Goal: Task Accomplishment & Management: Complete application form

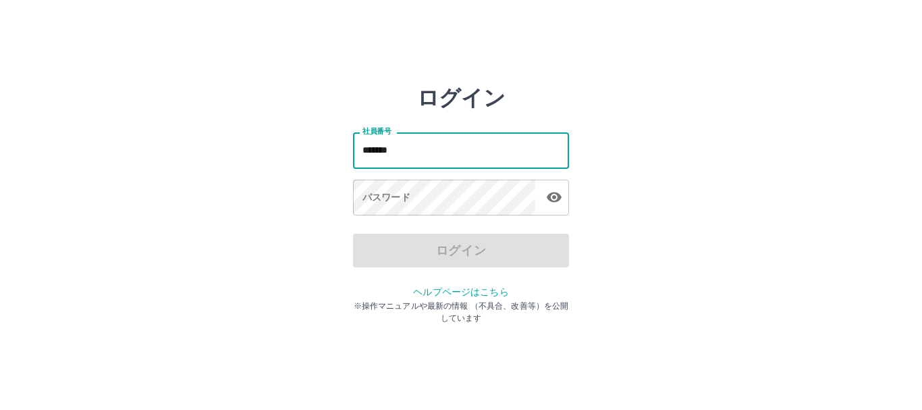
type input "*******"
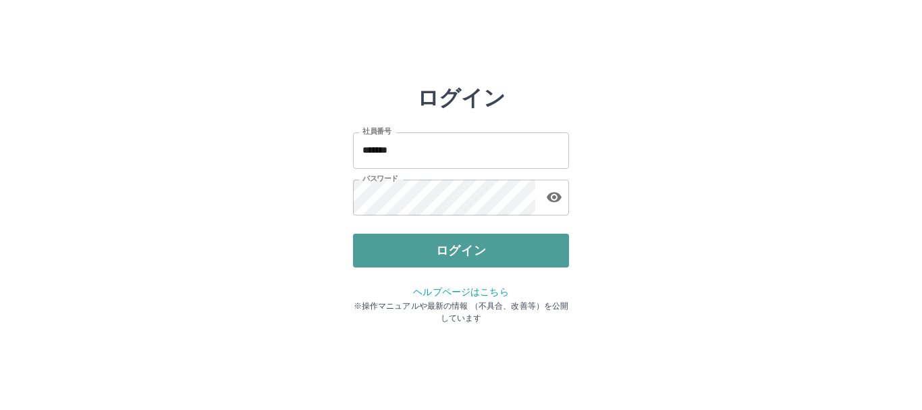
click at [459, 241] on button "ログイン" at bounding box center [461, 251] width 216 height 34
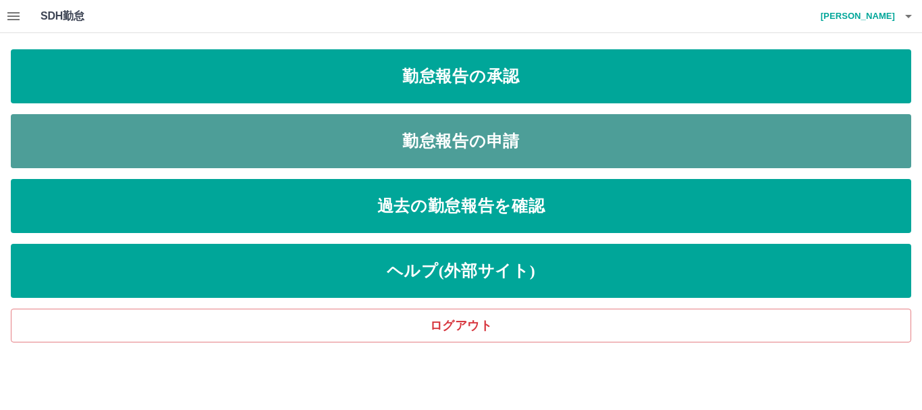
click at [498, 144] on link "勤怠報告の申請" at bounding box center [461, 141] width 901 height 54
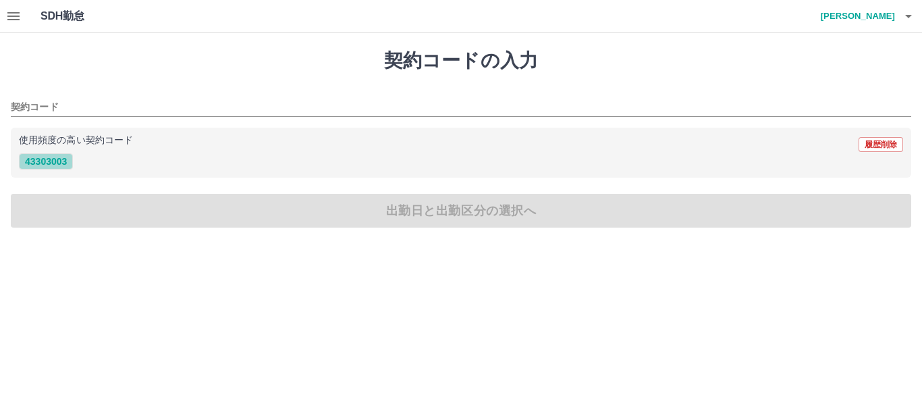
click at [48, 159] on button "43303003" at bounding box center [46, 161] width 54 height 16
type input "********"
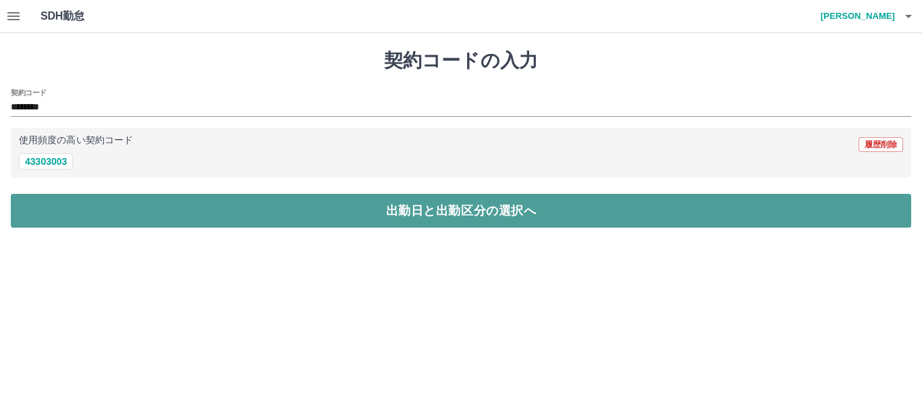
click at [125, 207] on button "出勤日と出勤区分の選択へ" at bounding box center [461, 211] width 901 height 34
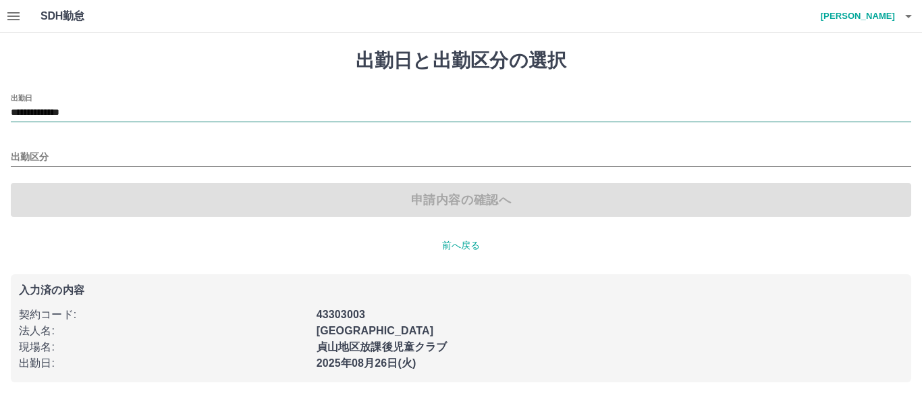
click at [73, 109] on input "**********" at bounding box center [461, 113] width 901 height 17
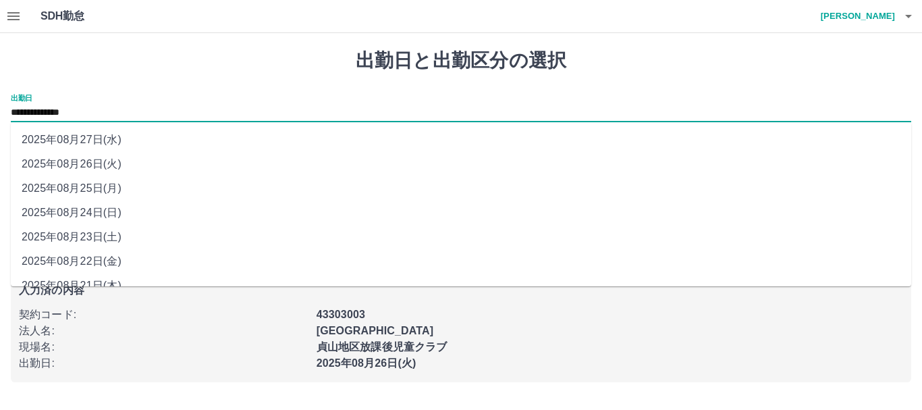
click at [99, 181] on li "2025年08月25日(月)" at bounding box center [461, 188] width 901 height 24
type input "**********"
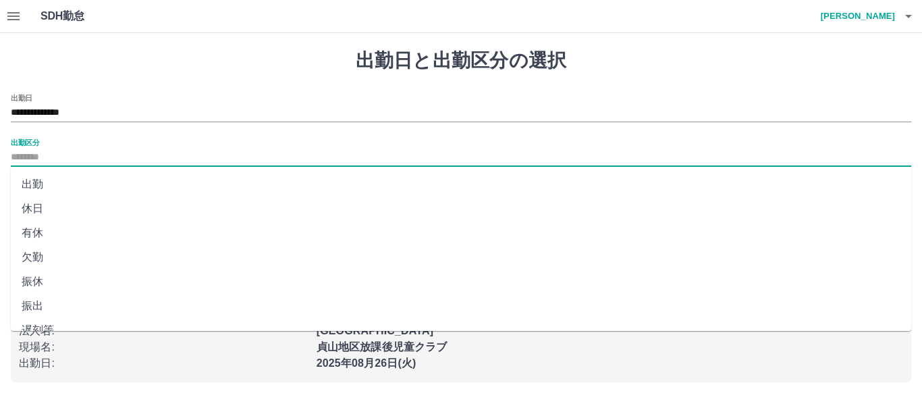
click at [90, 157] on input "出勤区分" at bounding box center [461, 157] width 901 height 17
click at [83, 182] on li "出勤" at bounding box center [461, 184] width 901 height 24
type input "**"
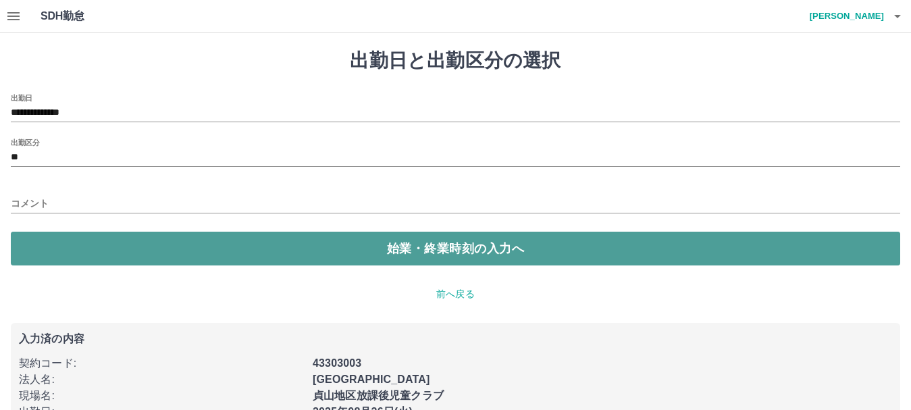
click at [153, 244] on button "始業・終業時刻の入力へ" at bounding box center [455, 249] width 889 height 34
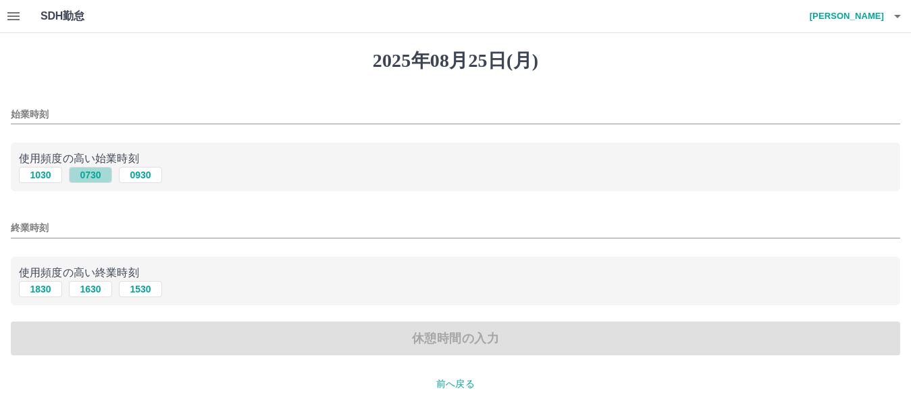
click at [97, 170] on button "0730" at bounding box center [90, 175] width 43 height 16
type input "****"
click at [103, 292] on button "1630" at bounding box center [90, 289] width 43 height 16
type input "****"
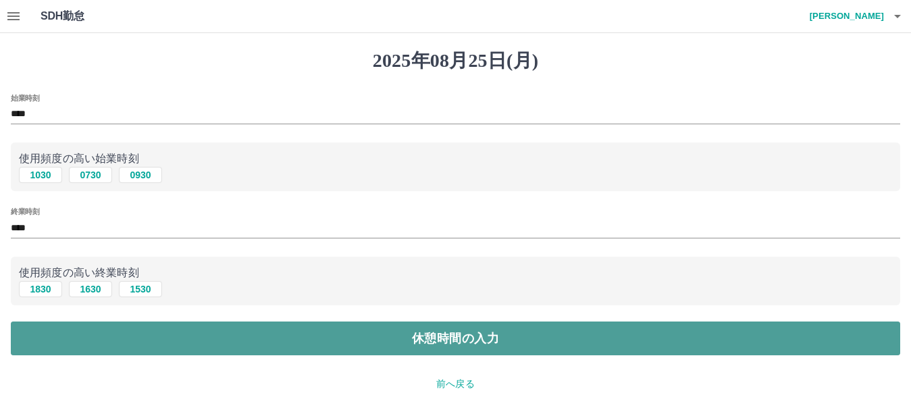
click at [159, 340] on button "休憩時間の入力" at bounding box center [455, 338] width 889 height 34
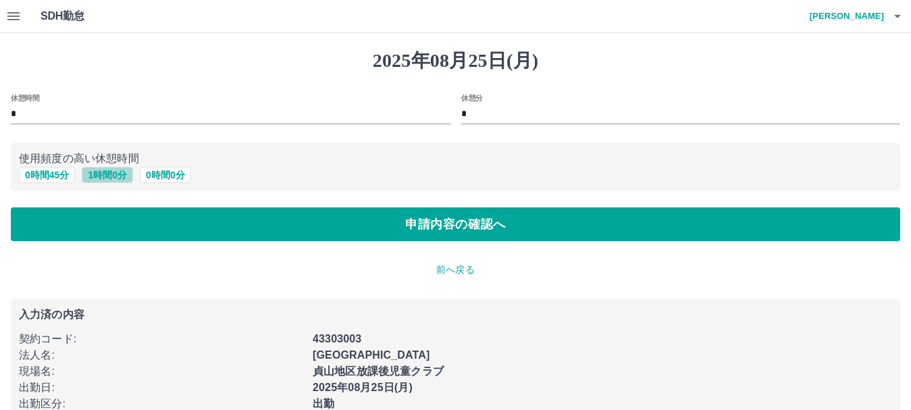
click at [105, 169] on button "1 時間 0 分" at bounding box center [107, 175] width 51 height 16
type input "*"
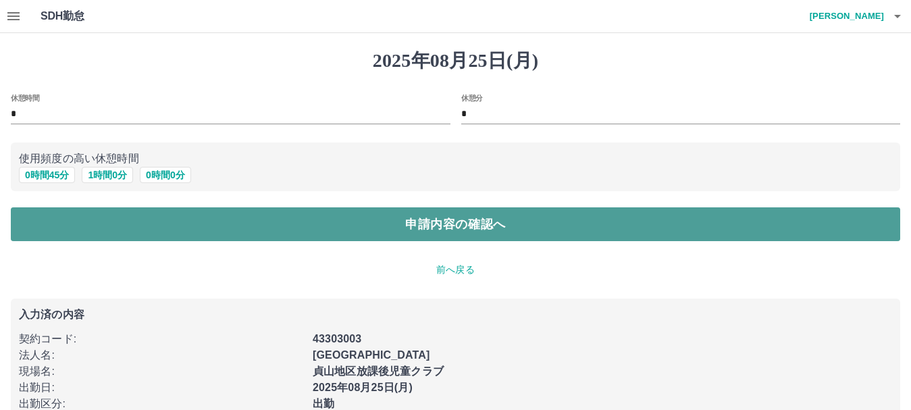
click at [248, 225] on button "申請内容の確認へ" at bounding box center [455, 224] width 889 height 34
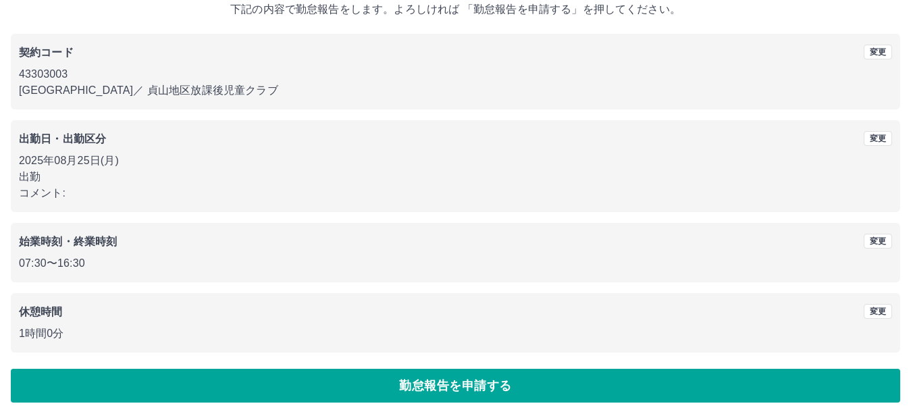
scroll to position [96, 0]
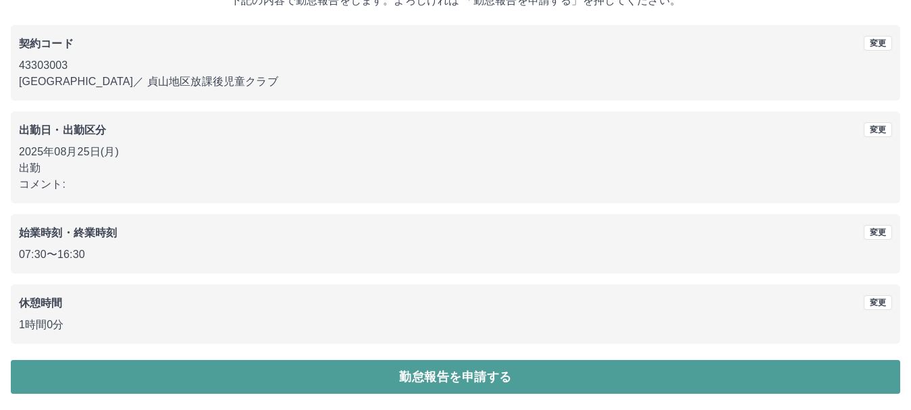
click at [340, 386] on button "勤怠報告を申請する" at bounding box center [455, 377] width 889 height 34
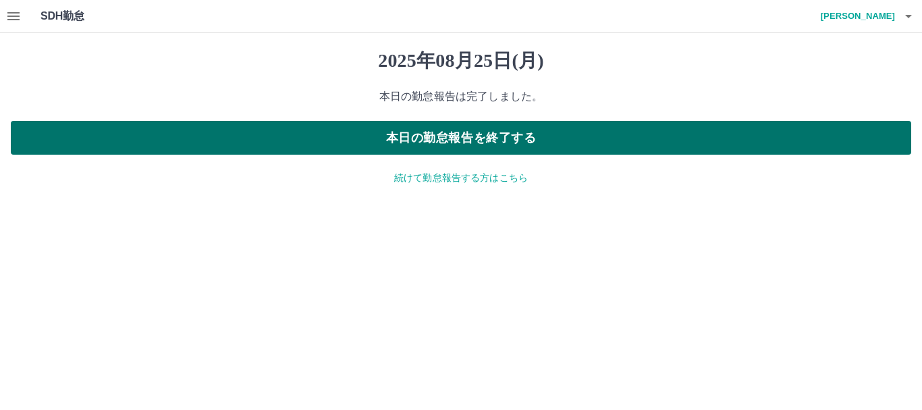
click at [463, 137] on button "本日の勤怠報告を終了する" at bounding box center [461, 138] width 901 height 34
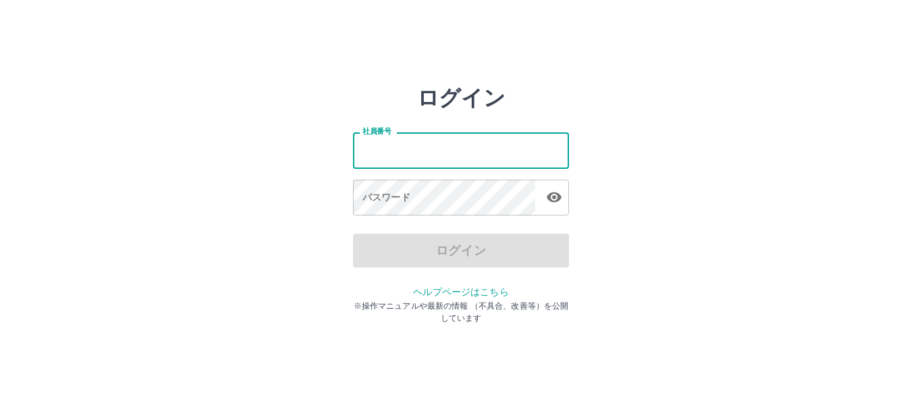
click at [463, 137] on input "社員番号" at bounding box center [461, 150] width 216 height 36
type input "*******"
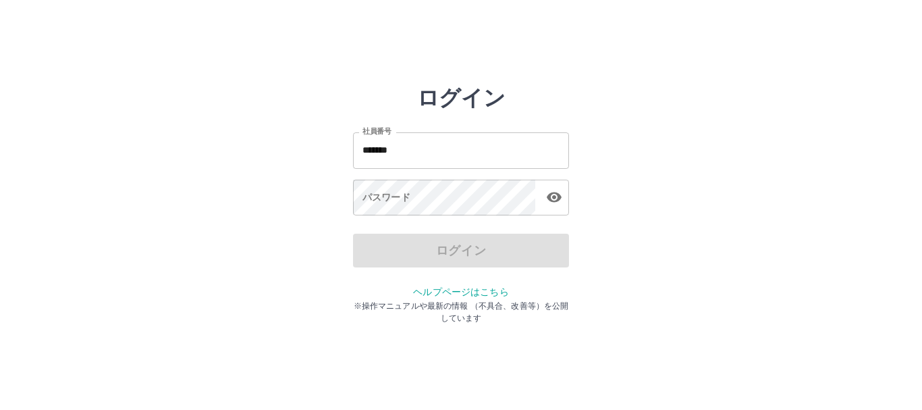
drag, startPoint x: 463, startPoint y: 176, endPoint x: 131, endPoint y: 227, distance: 336.1
click at [131, 227] on div "ログイン 社員番号 ******* 社員番号 パスワード パスワード ログイン ヘルプページはこちら ※操作マニュアルや最新の情報 （不具合、改善等）を公開し…" at bounding box center [461, 193] width 810 height 216
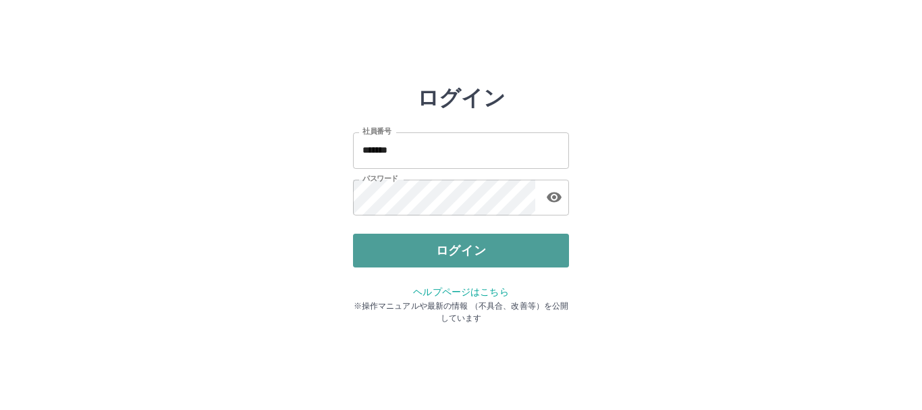
click at [415, 257] on button "ログイン" at bounding box center [461, 251] width 216 height 34
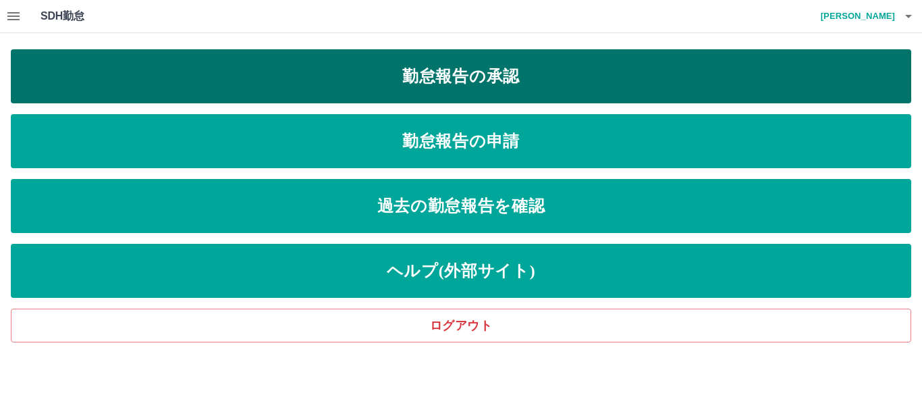
click at [519, 72] on link "勤怠報告の承認" at bounding box center [461, 76] width 901 height 54
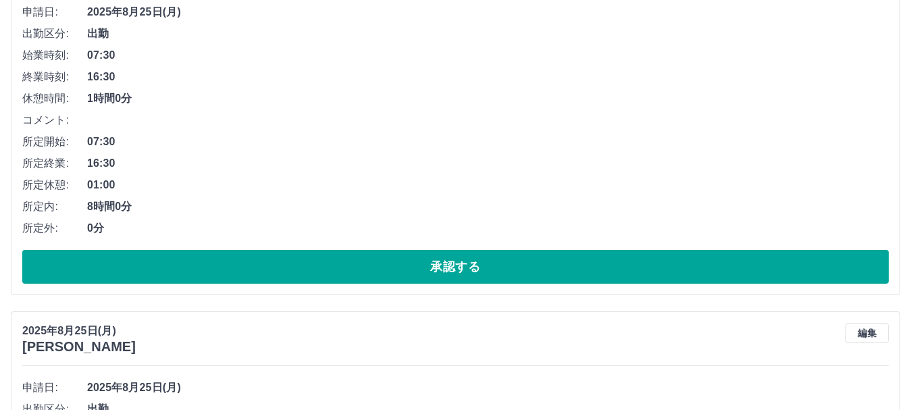
scroll to position [319, 0]
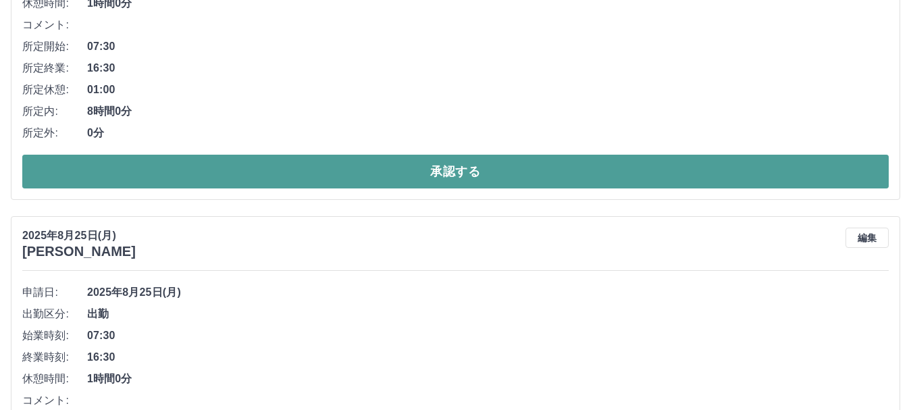
click at [299, 178] on button "承認する" at bounding box center [455, 172] width 866 height 34
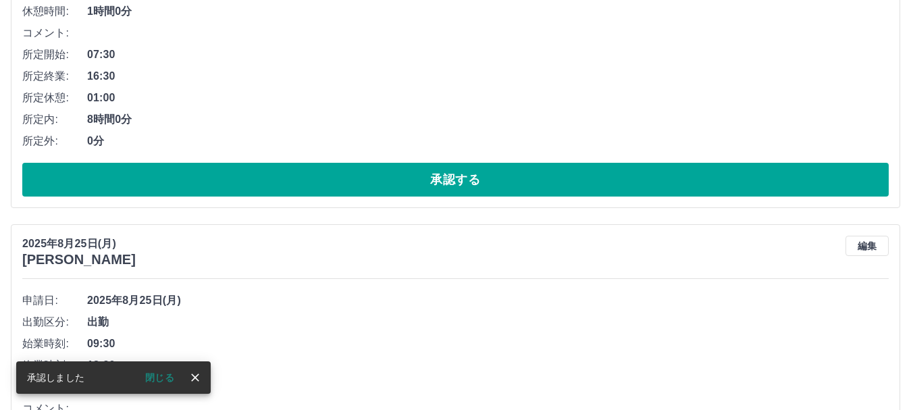
scroll to position [311, 0]
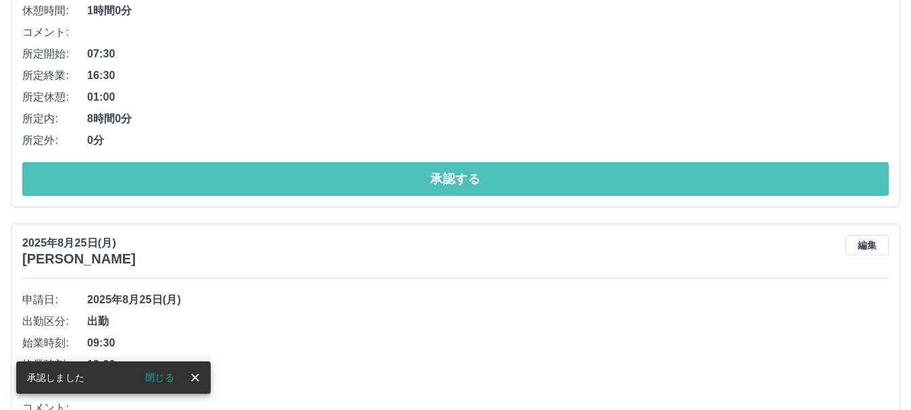
click at [299, 178] on button "承認する" at bounding box center [455, 179] width 866 height 34
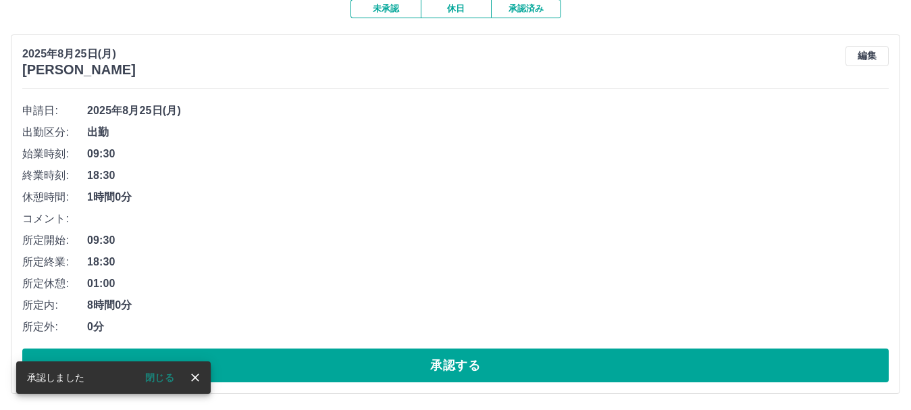
scroll to position [126, 0]
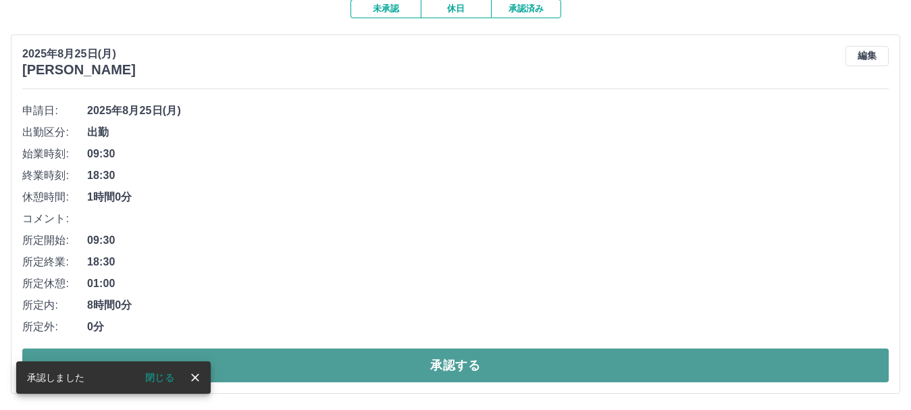
click at [281, 362] on button "承認する" at bounding box center [455, 365] width 866 height 34
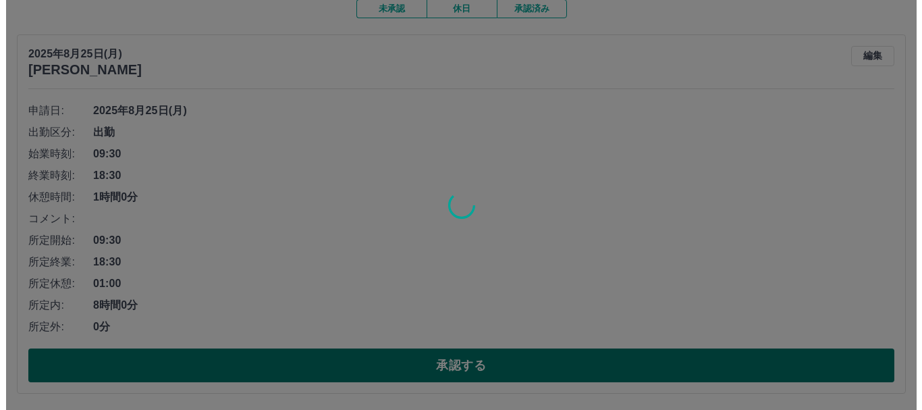
scroll to position [0, 0]
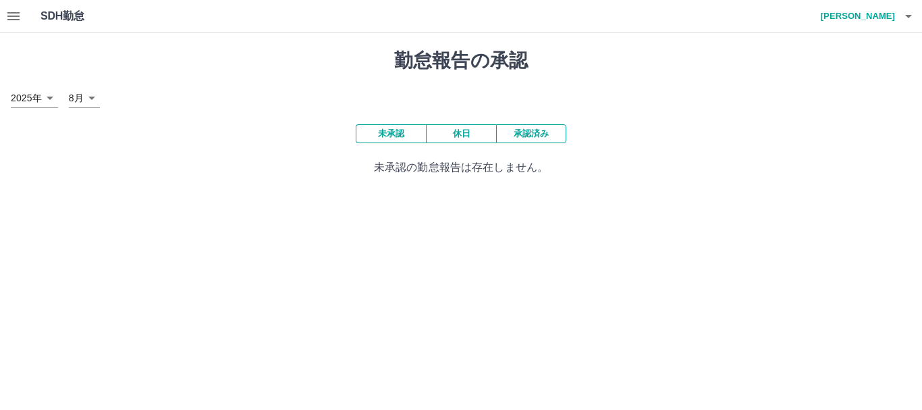
click at [395, 131] on button "未承認" at bounding box center [391, 133] width 70 height 19
drag, startPoint x: 395, startPoint y: 131, endPoint x: 272, endPoint y: 152, distance: 124.6
click at [272, 152] on div "未承認 休日 承認済み 未承認の勤怠報告は存在しません。" at bounding box center [461, 149] width 901 height 51
click at [9, 11] on icon "button" at bounding box center [13, 16] width 16 height 16
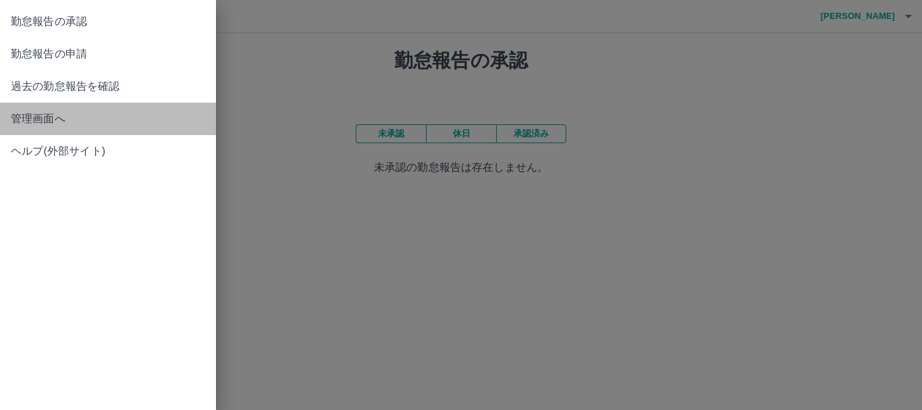
click at [34, 115] on span "管理画面へ" at bounding box center [108, 119] width 194 height 16
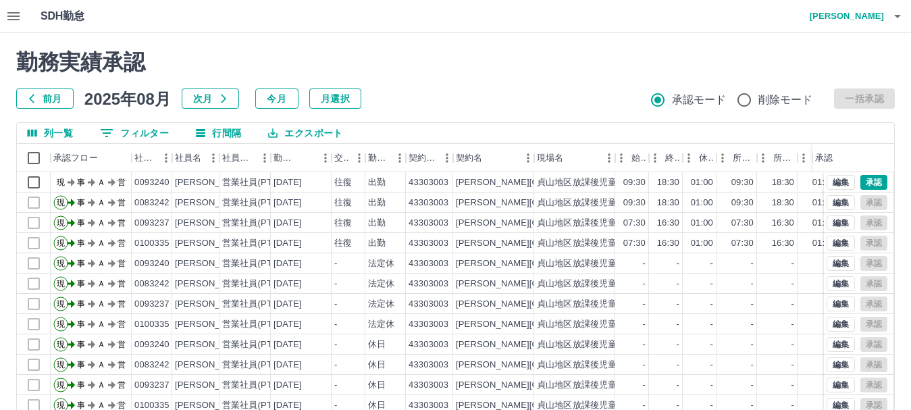
click at [34, 115] on div "勤務実績承認 前月 2025年08月 次月 今月 月選択 承認モード 削除モード 一括承認 列一覧 0 フィルター 行間隔 エクスポート 承認フロー 社員番号…" at bounding box center [455, 301] width 911 height 537
click at [861, 182] on button "承認" at bounding box center [873, 182] width 27 height 15
click at [897, 14] on icon "button" at bounding box center [897, 16] width 16 height 16
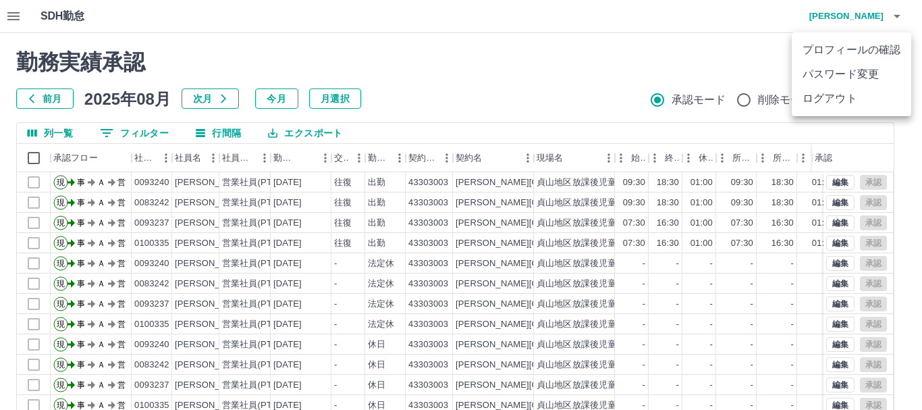
click at [823, 102] on li "ログアウト" at bounding box center [851, 98] width 119 height 24
